Goal: Task Accomplishment & Management: Use online tool/utility

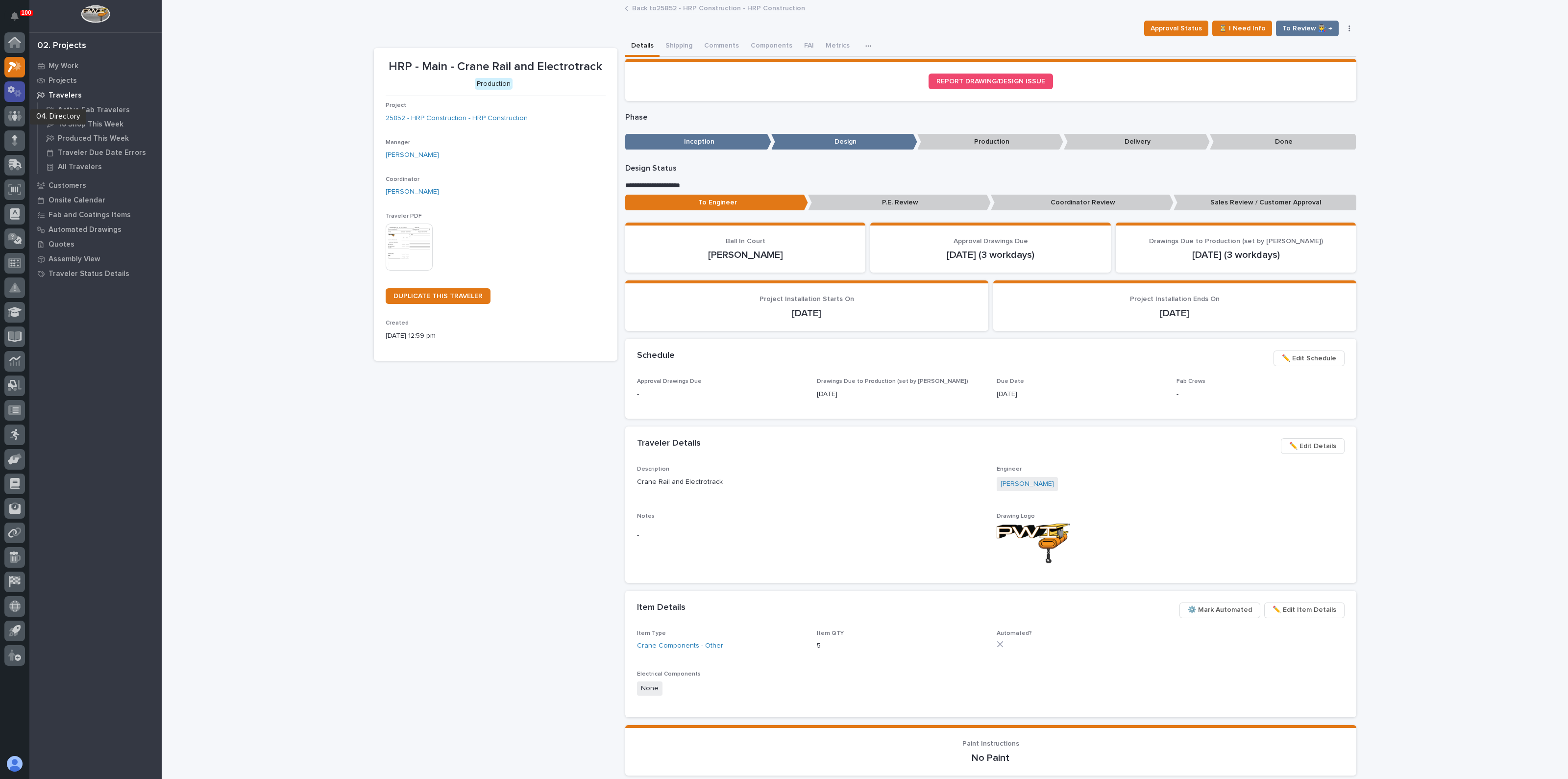
click at [18, 101] on link at bounding box center [15, 91] width 20 height 20
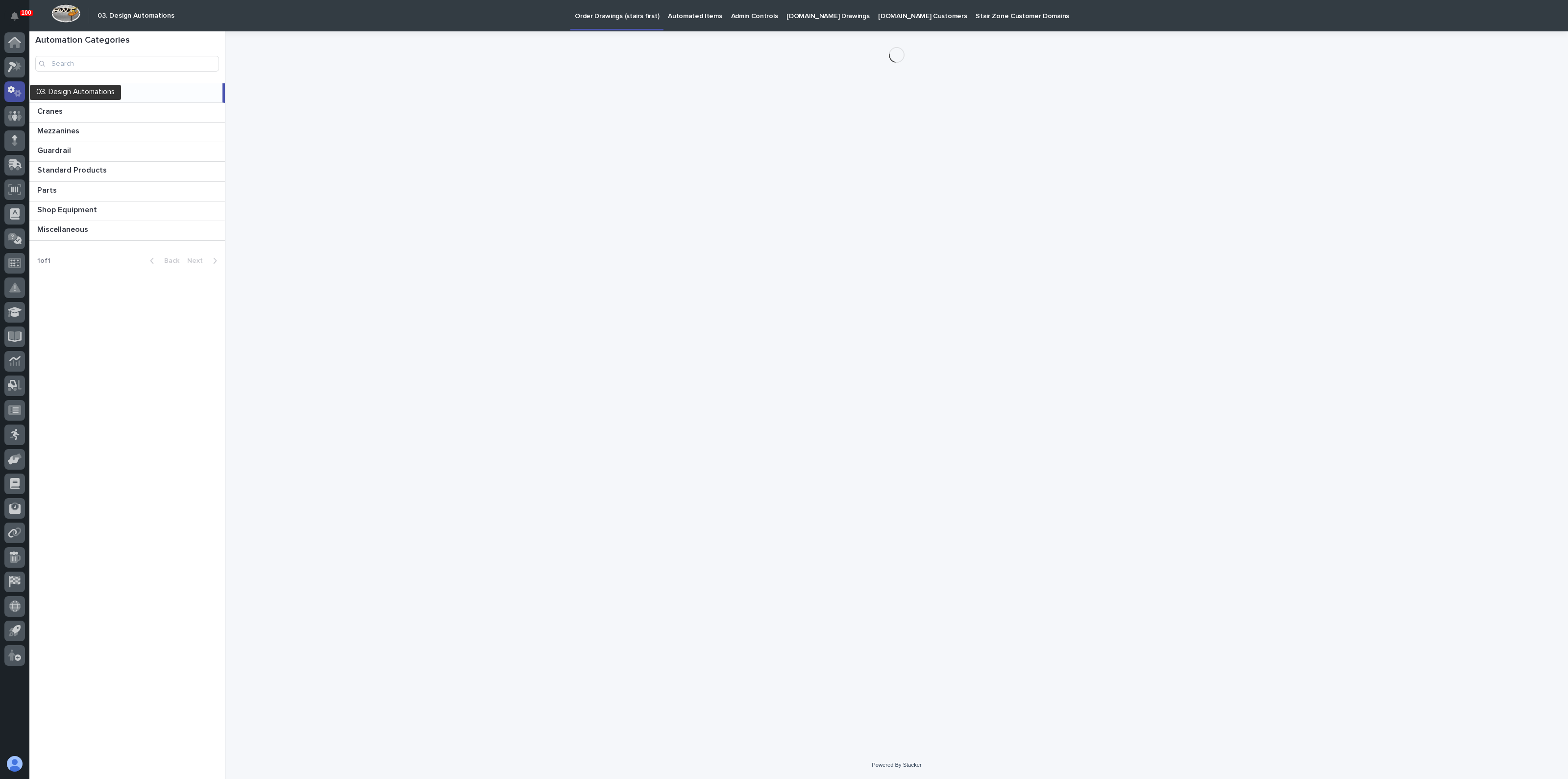
click at [14, 97] on icon at bounding box center [15, 91] width 14 height 11
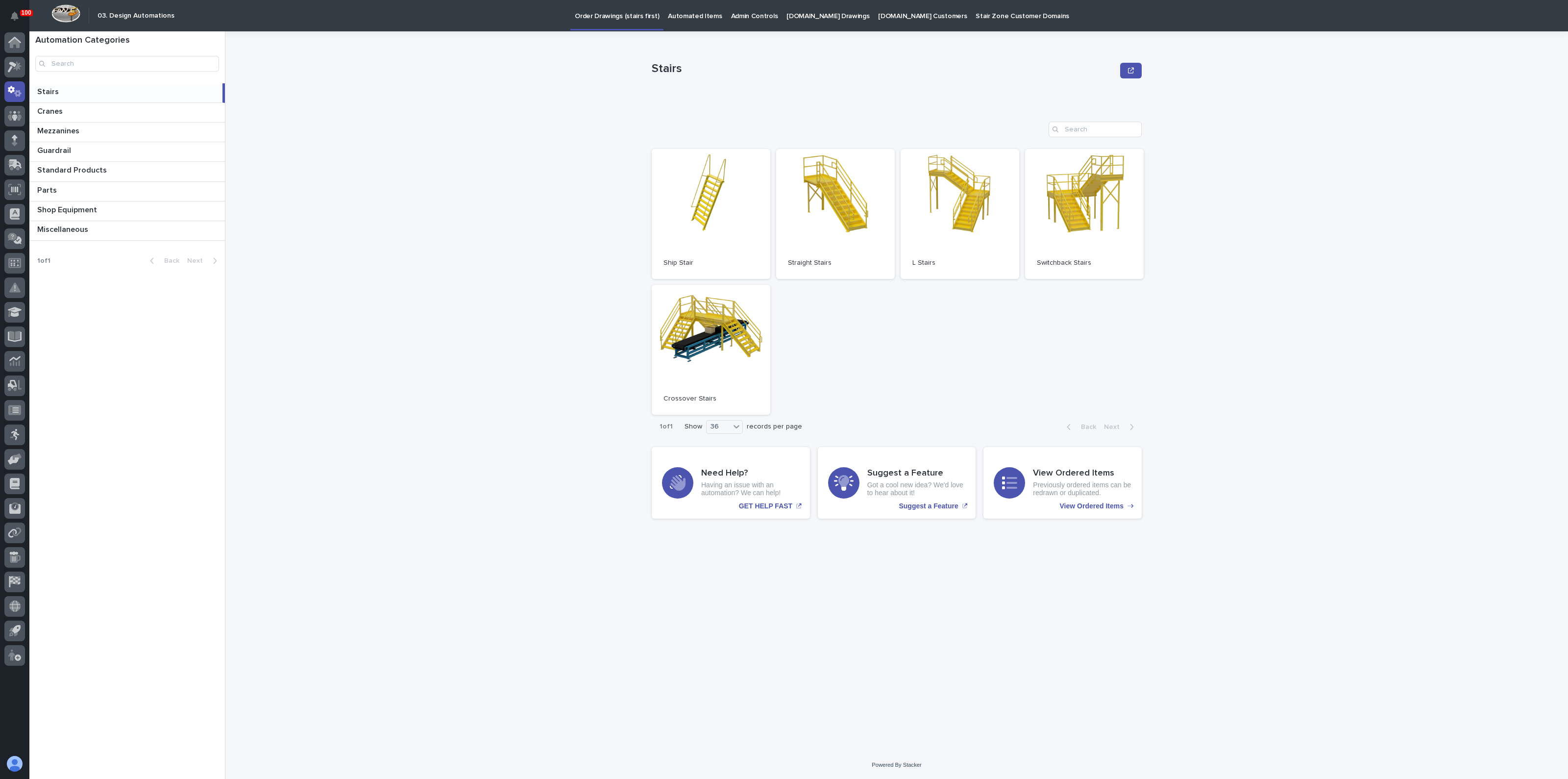
click at [76, 89] on p at bounding box center [128, 92] width 182 height 9
click at [45, 113] on p "Cranes" at bounding box center [51, 111] width 27 height 11
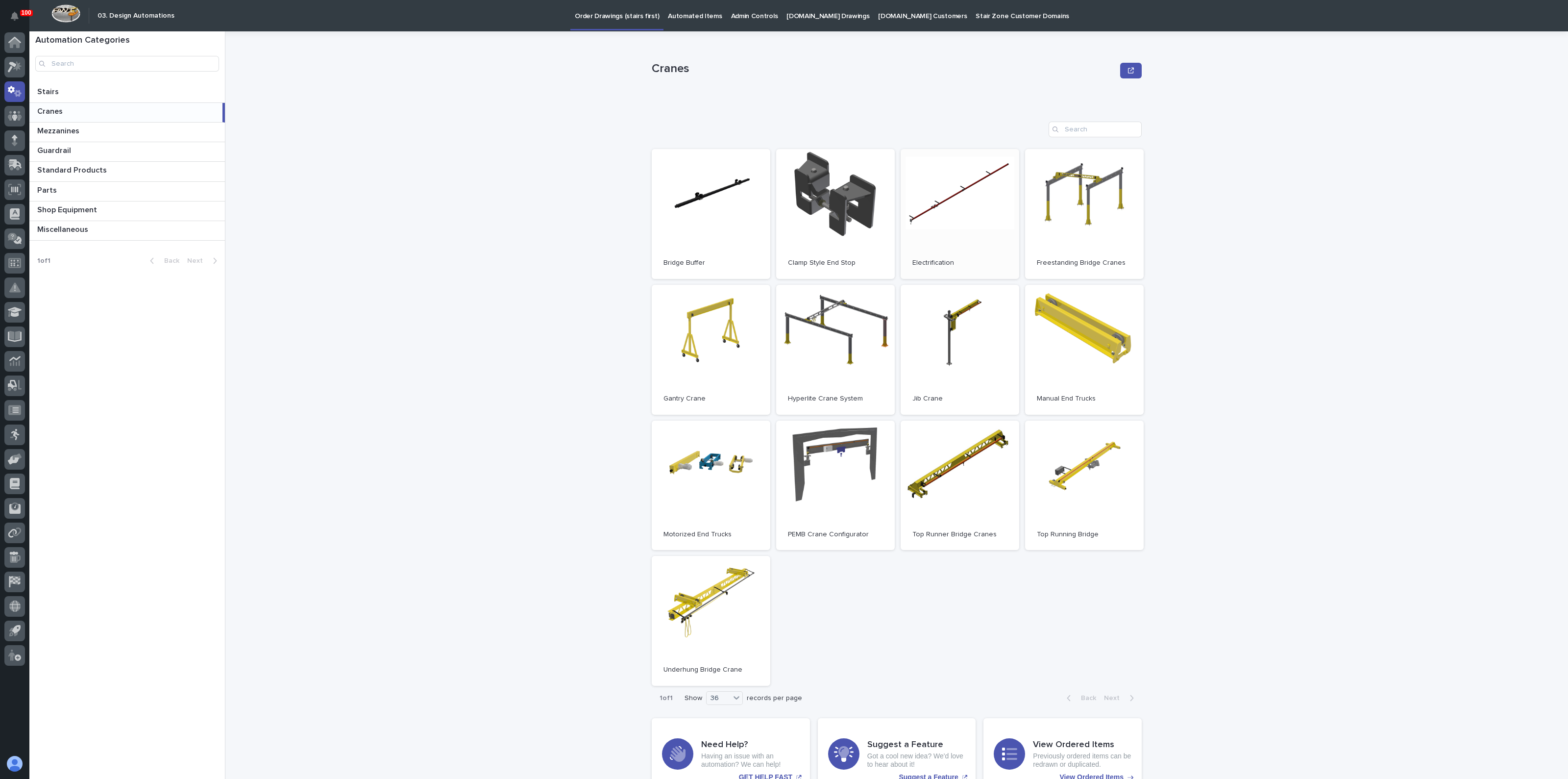
click at [959, 209] on link "Open" at bounding box center [960, 214] width 119 height 130
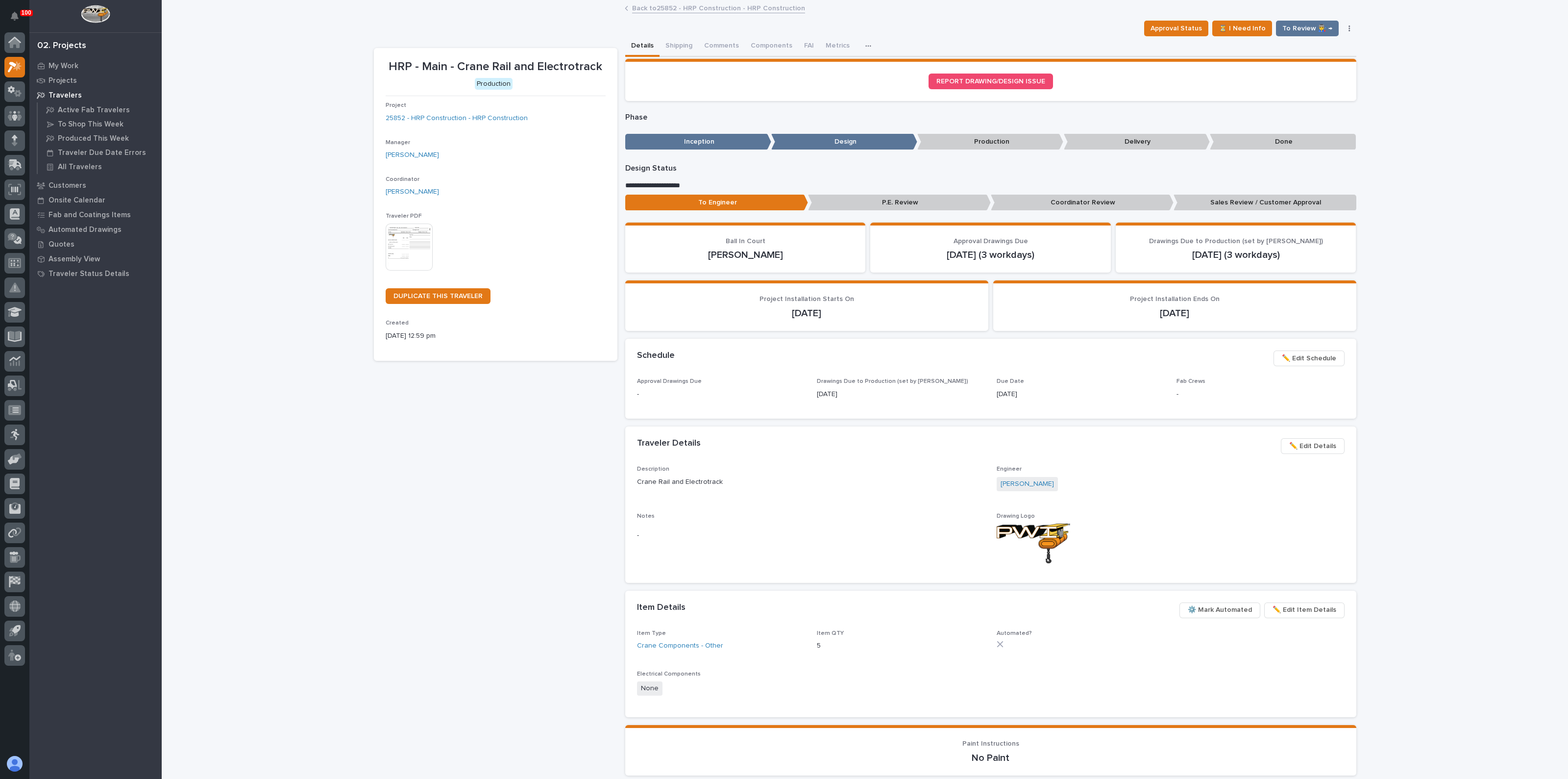
click at [416, 235] on img at bounding box center [409, 247] width 47 height 47
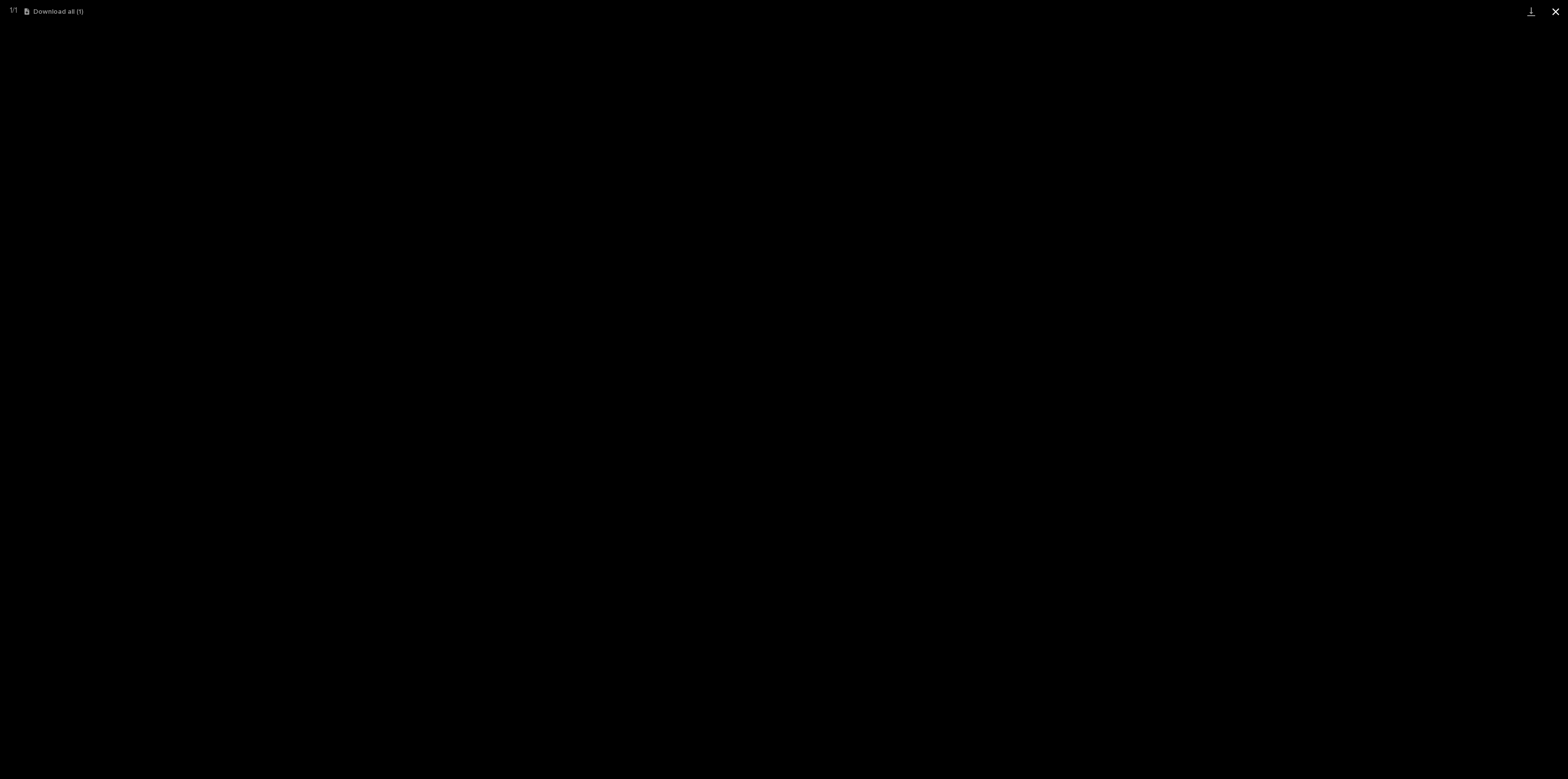
click at [1549, 13] on button "Close gallery" at bounding box center [1556, 12] width 24 height 23
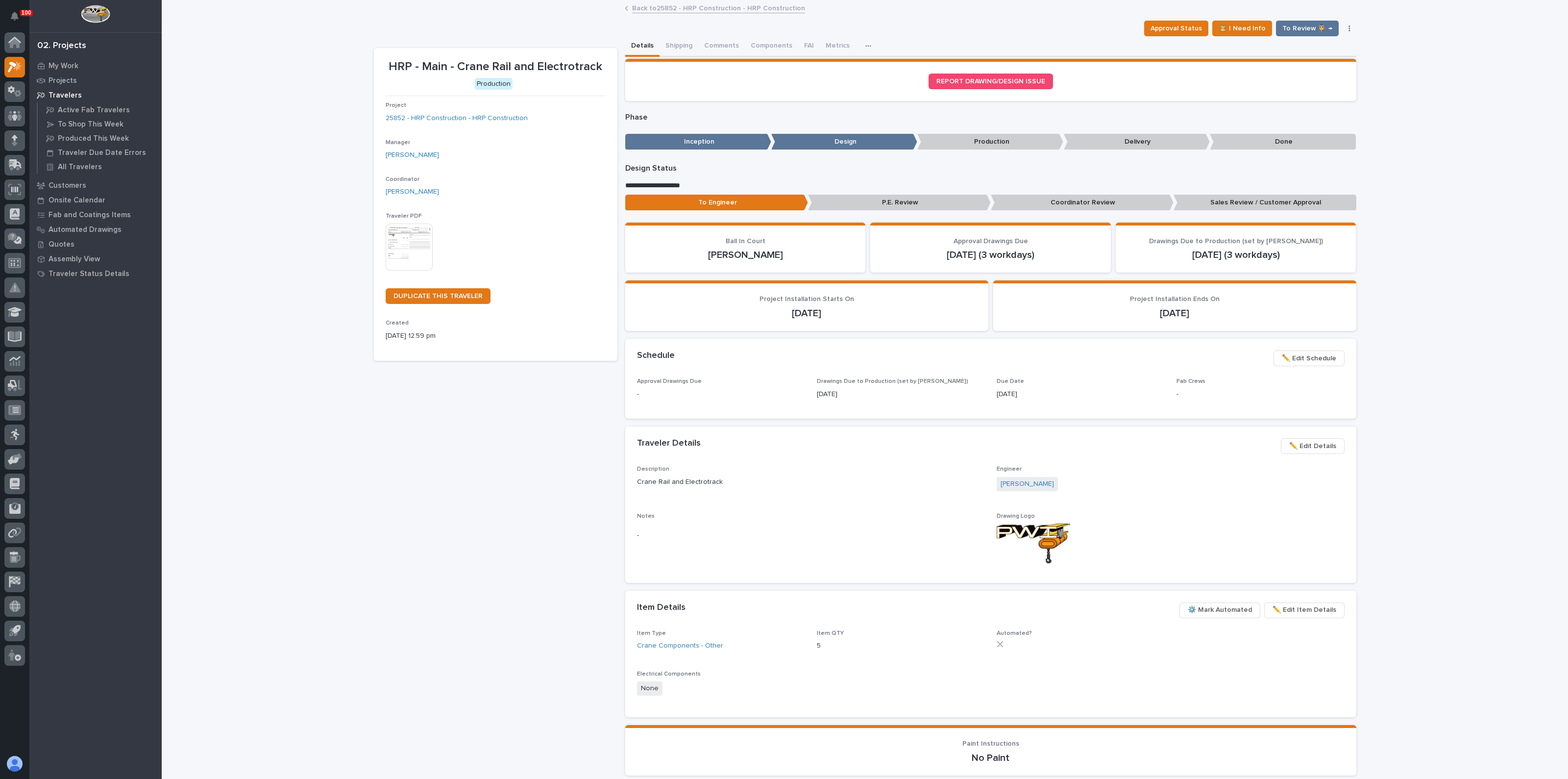
click at [354, 474] on div "Loading... Saving… Loading... Saving… HRP - Main - Crane Rail and Electrotrack …" at bounding box center [865, 492] width 1407 height 983
click at [1237, 199] on p "Sales Review / Customer Approval" at bounding box center [1265, 203] width 182 height 16
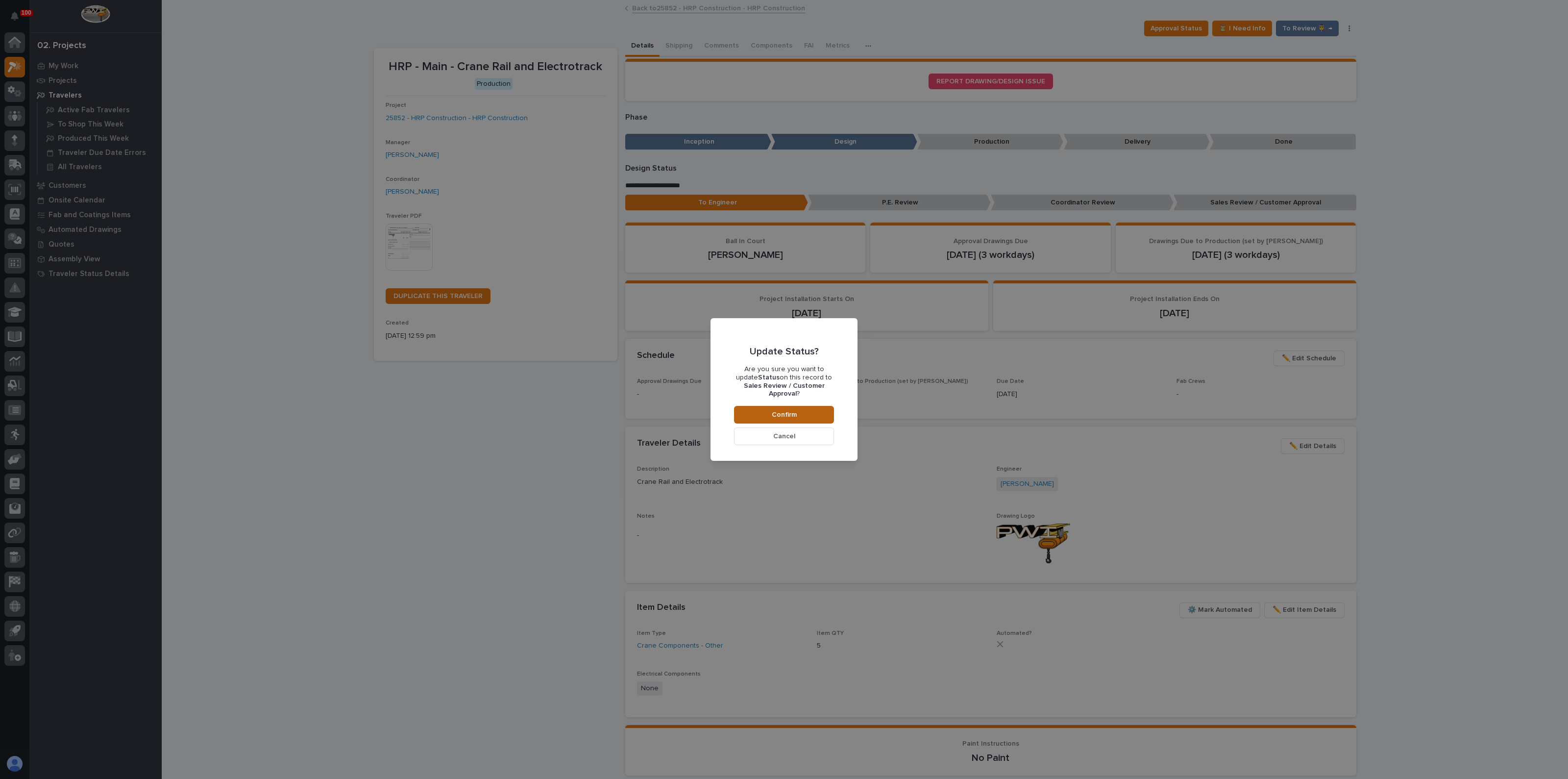
click at [755, 410] on button "Confirm" at bounding box center [784, 414] width 100 height 18
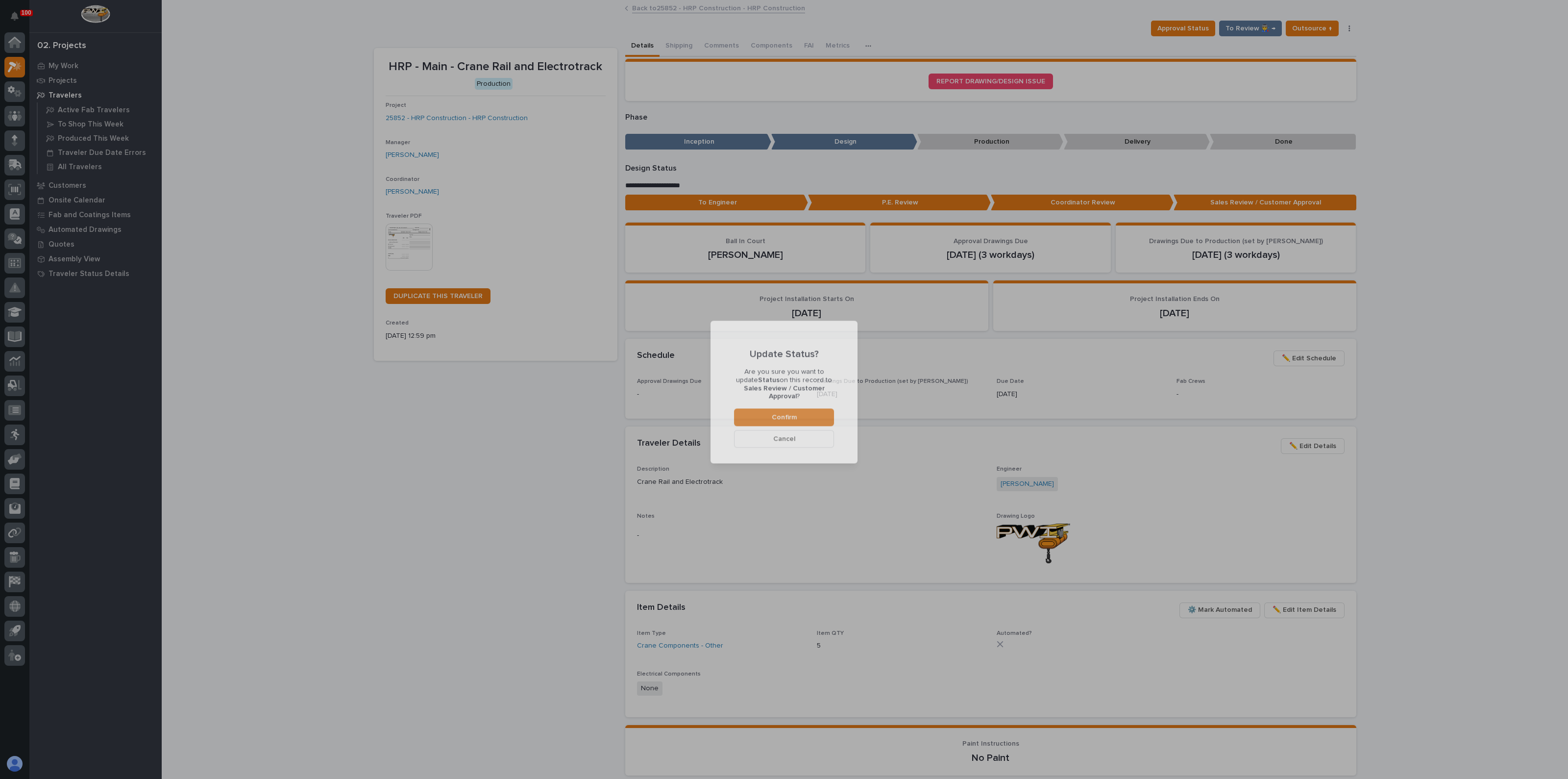
scroll to position [58, 0]
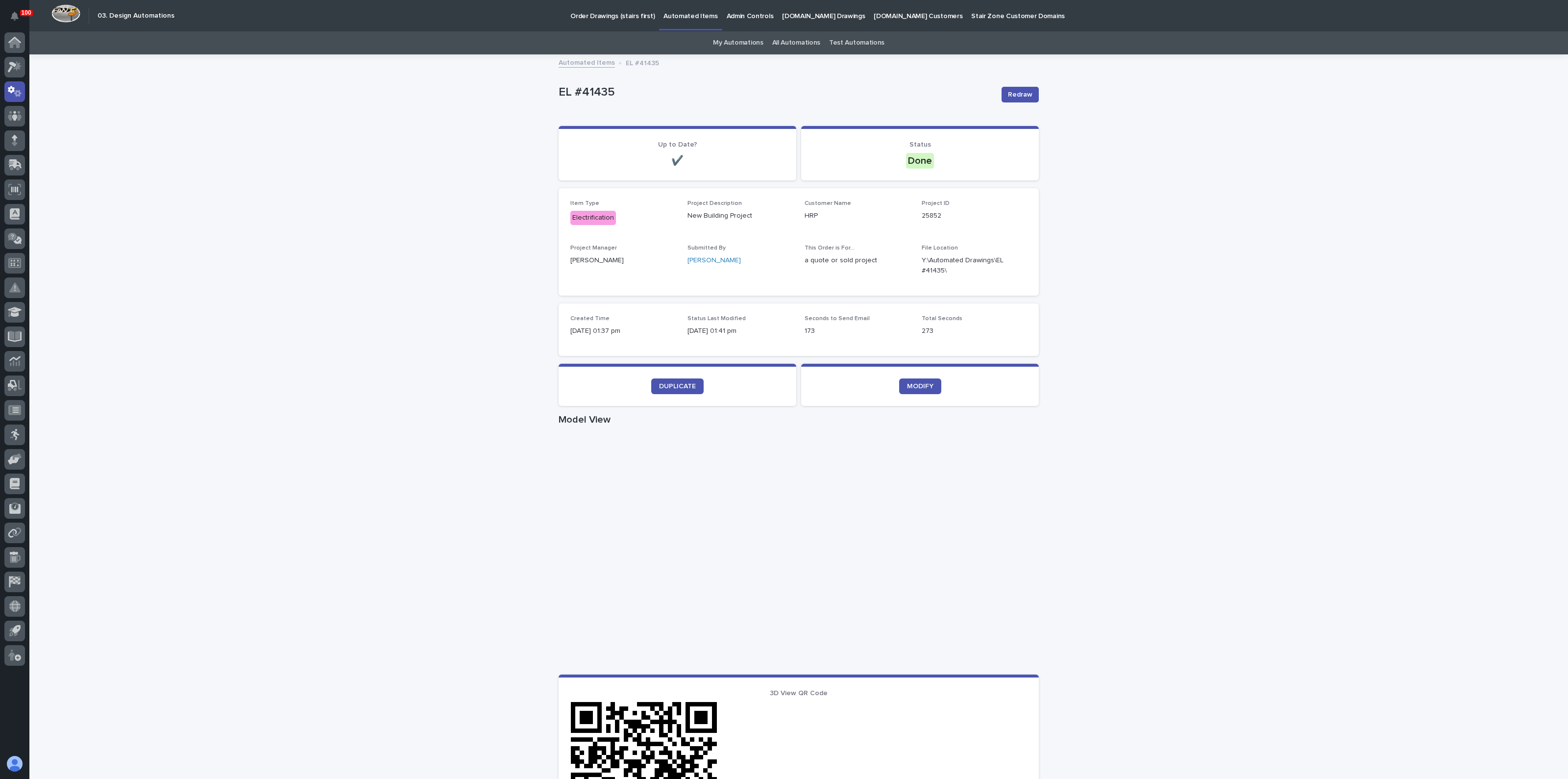
drag, startPoint x: 365, startPoint y: 185, endPoint x: 288, endPoint y: 153, distance: 83.4
click at [365, 185] on div "Loading... Saving… Loading... Saving… EL #41435 Redraw EL #41435 Redraw Sorry, …" at bounding box center [799, 568] width 1539 height 1025
drag, startPoint x: 233, startPoint y: 104, endPoint x: 106, endPoint y: 69, distance: 131.7
